Goal: Information Seeking & Learning: Learn about a topic

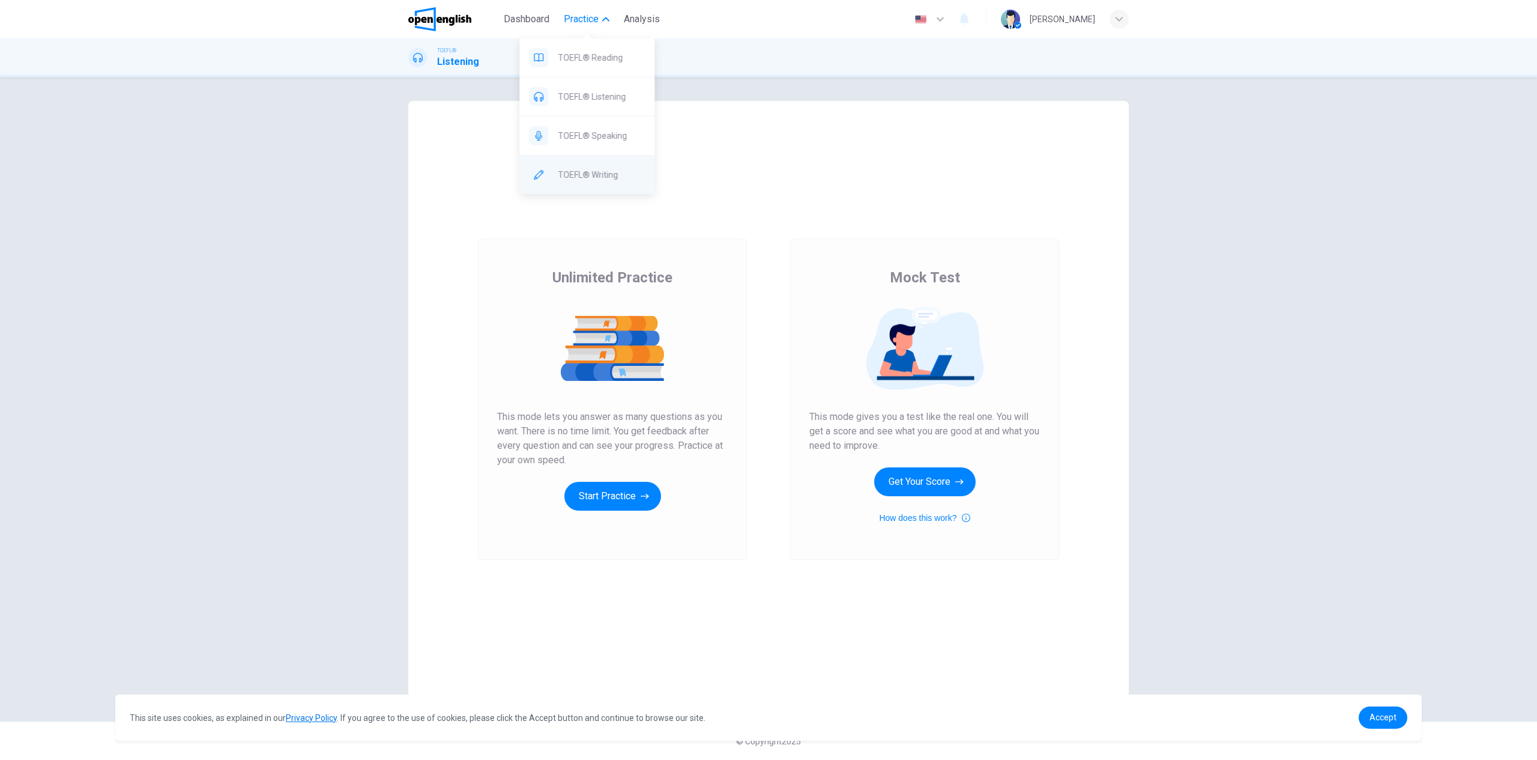
click at [588, 174] on span "TOEFL® Writing" at bounding box center [601, 175] width 87 height 14
click at [632, 20] on span "Analysis" at bounding box center [642, 19] width 36 height 14
